Goal: Task Accomplishment & Management: Complete application form

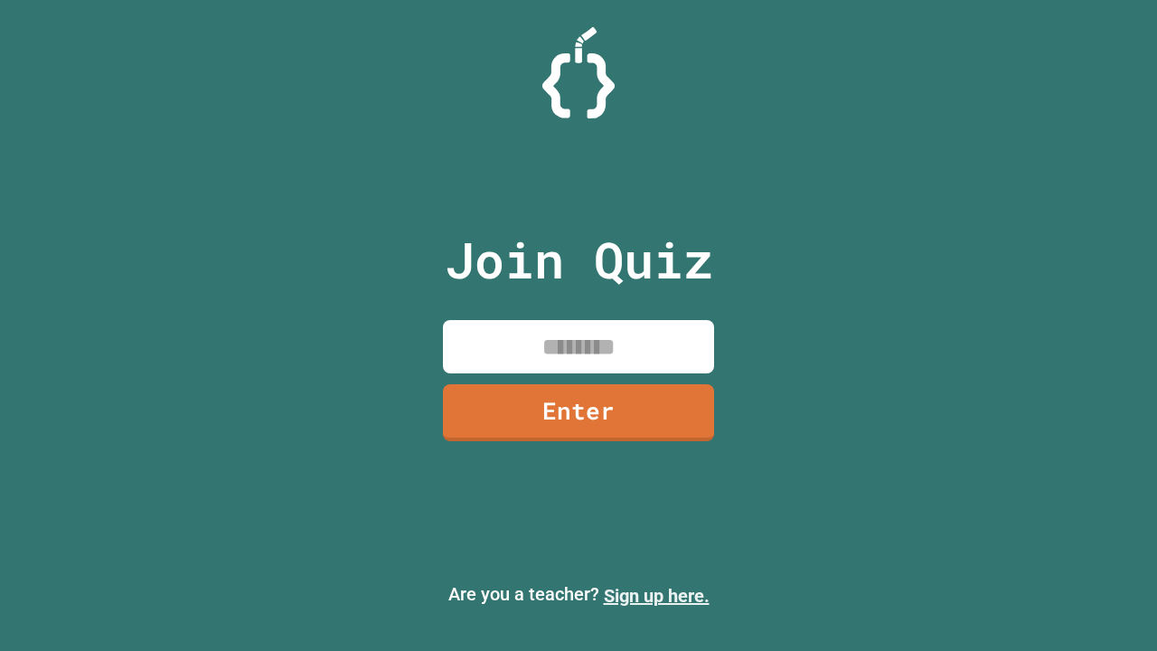
click at [656, 596] on link "Sign up here." at bounding box center [657, 596] width 106 height 22
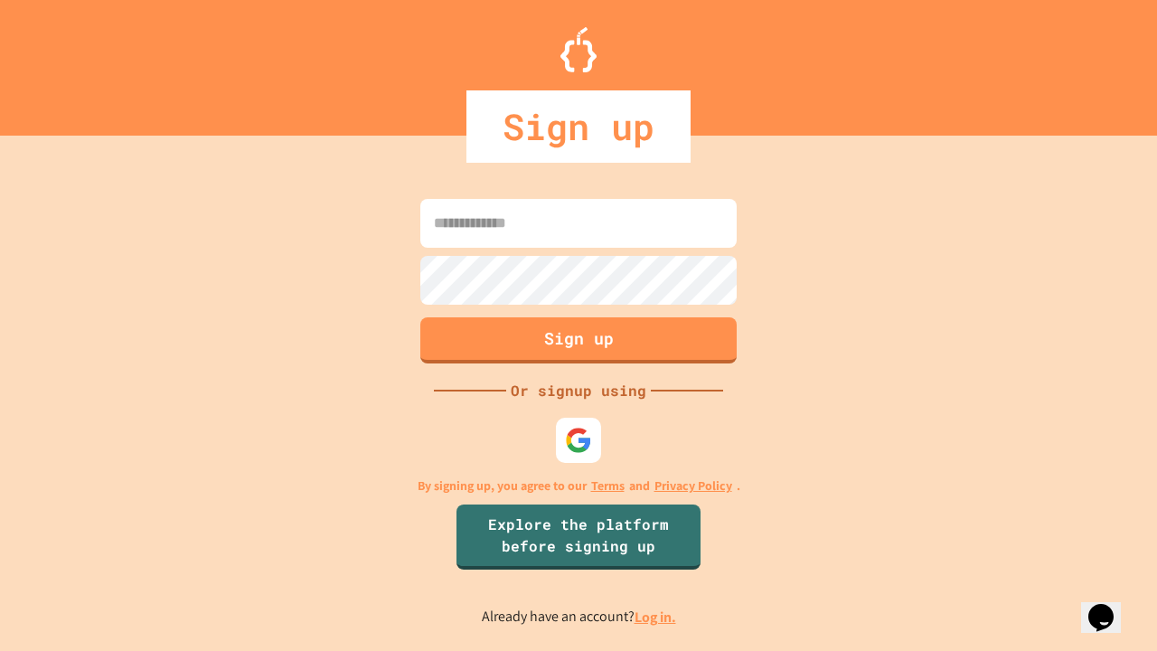
click at [656, 617] on link "Log in." at bounding box center [656, 617] width 42 height 19
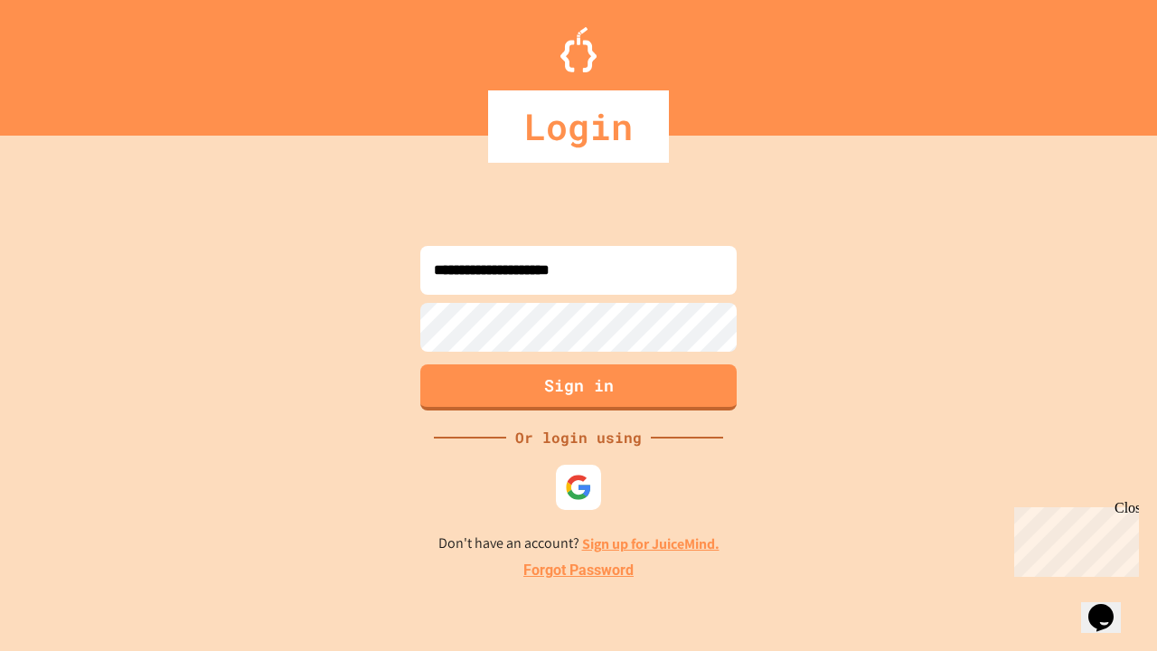
type input "**********"
